Goal: Navigation & Orientation: Find specific page/section

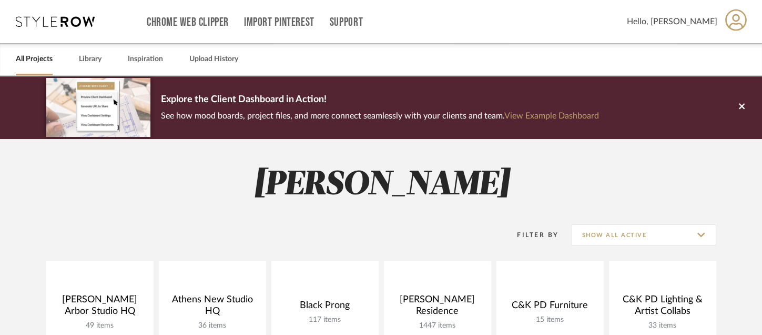
click at [454, 72] on div "All Projects Library Inspiration Upload History" at bounding box center [381, 59] width 762 height 32
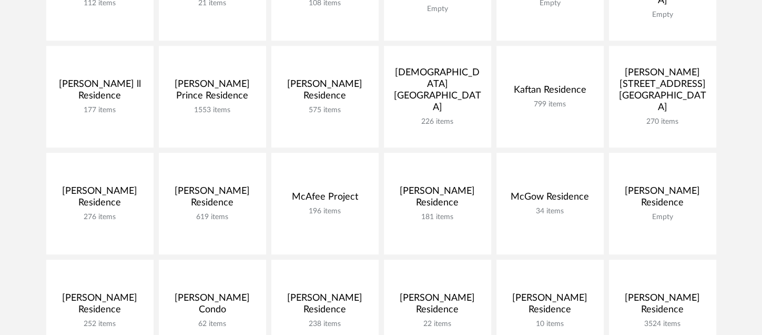
scroll to position [431, 0]
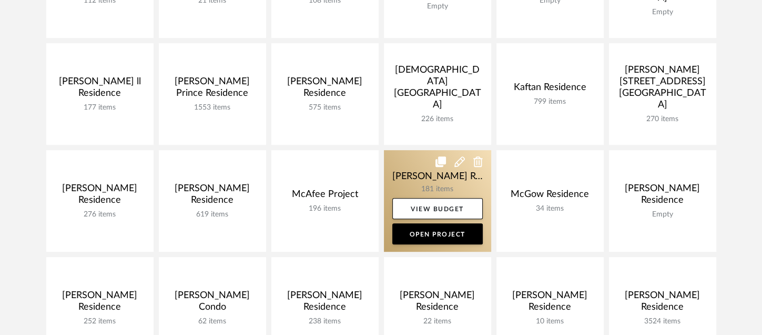
click at [437, 184] on link at bounding box center [437, 201] width 107 height 102
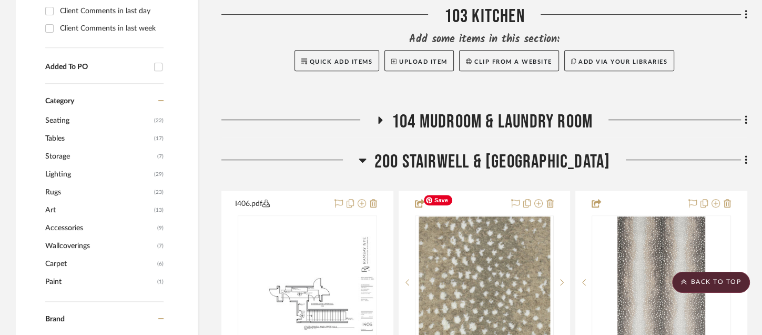
scroll to position [591, 0]
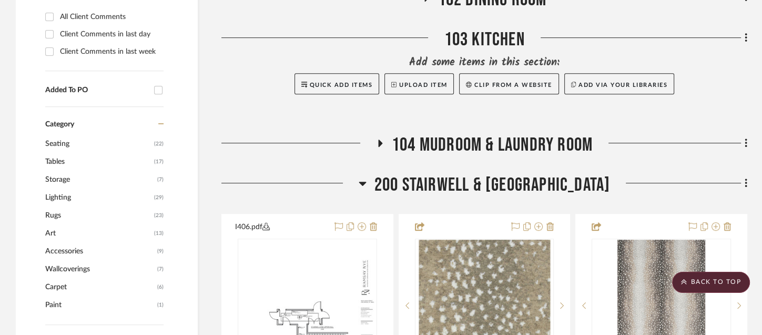
click at [440, 174] on span "200 Stairwell & [GEOGRAPHIC_DATA]" at bounding box center [493, 185] width 236 height 23
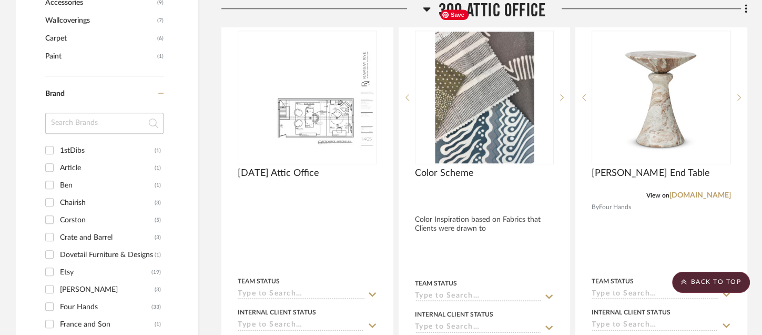
scroll to position [841, 0]
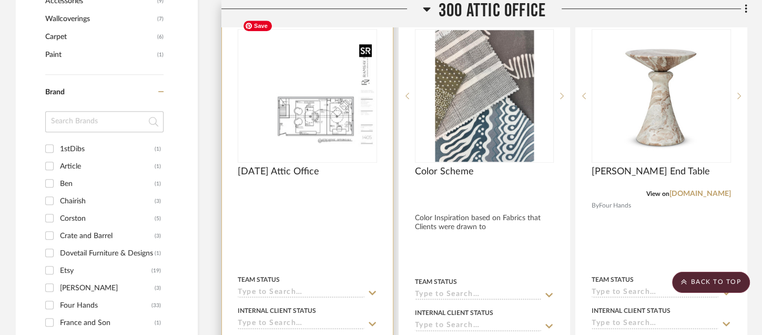
click at [274, 111] on img "0" at bounding box center [307, 96] width 137 height 106
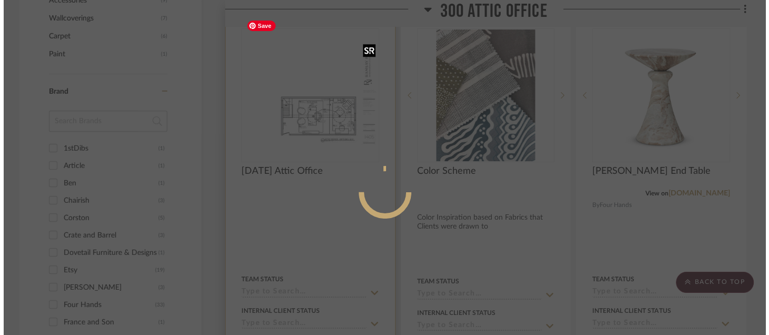
scroll to position [0, 0]
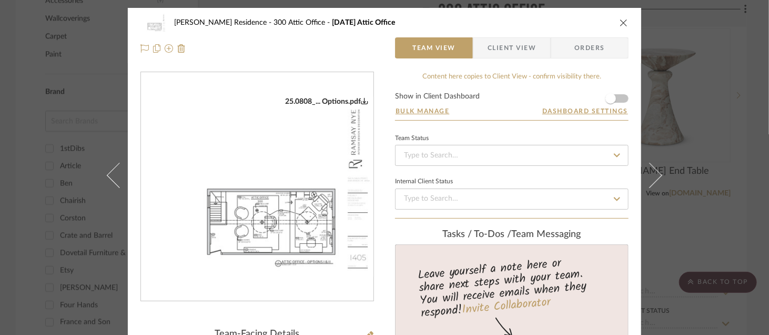
click at [288, 218] on img "0" at bounding box center [257, 187] width 233 height 180
click at [621, 18] on icon "close" at bounding box center [624, 22] width 8 height 8
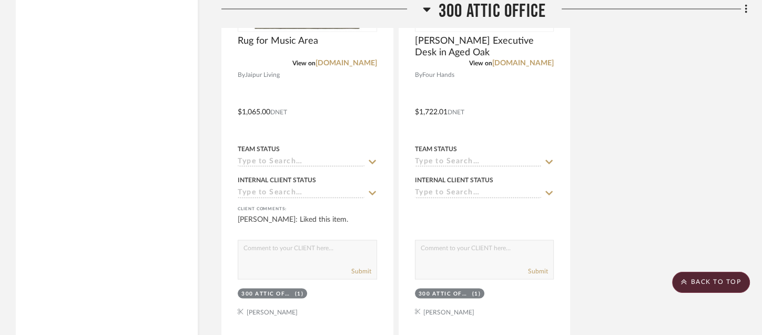
scroll to position [1911, 0]
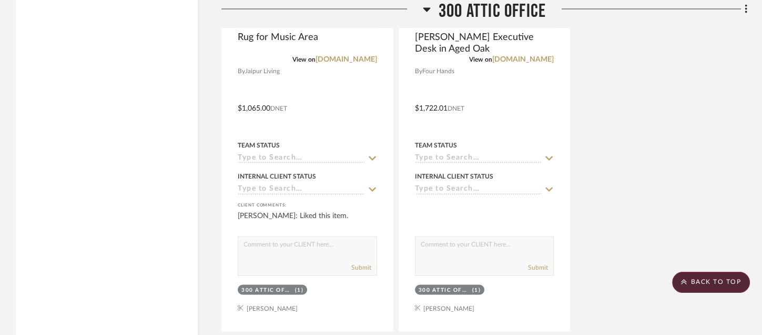
drag, startPoint x: 623, startPoint y: 178, endPoint x: 464, endPoint y: 320, distance: 213.2
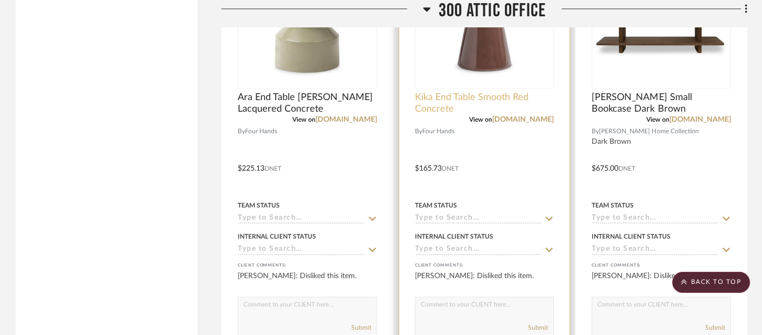
scroll to position [8790, 0]
